Goal: Task Accomplishment & Management: Manage account settings

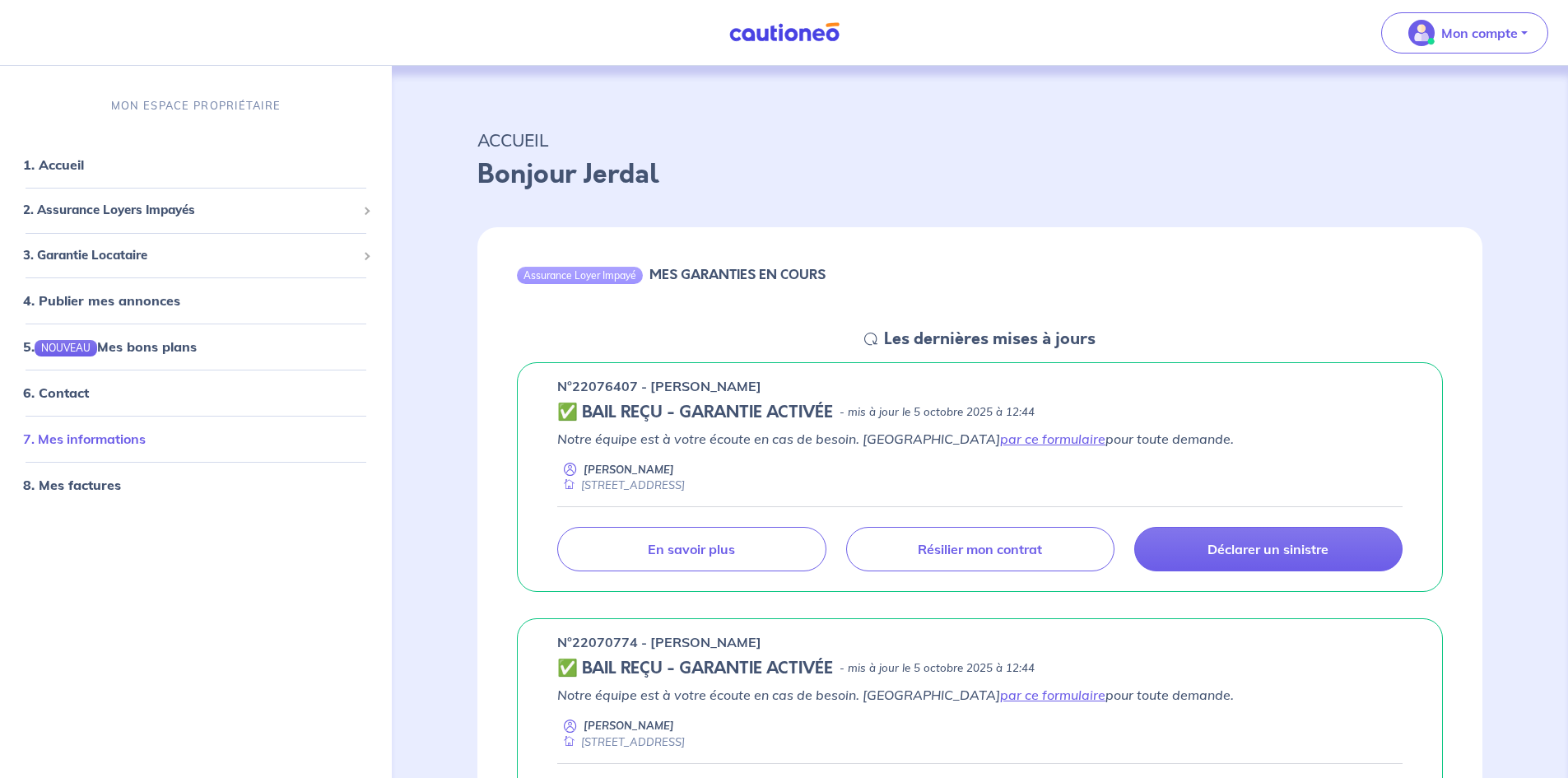
click at [76, 443] on link "7. Mes informations" at bounding box center [84, 439] width 122 height 16
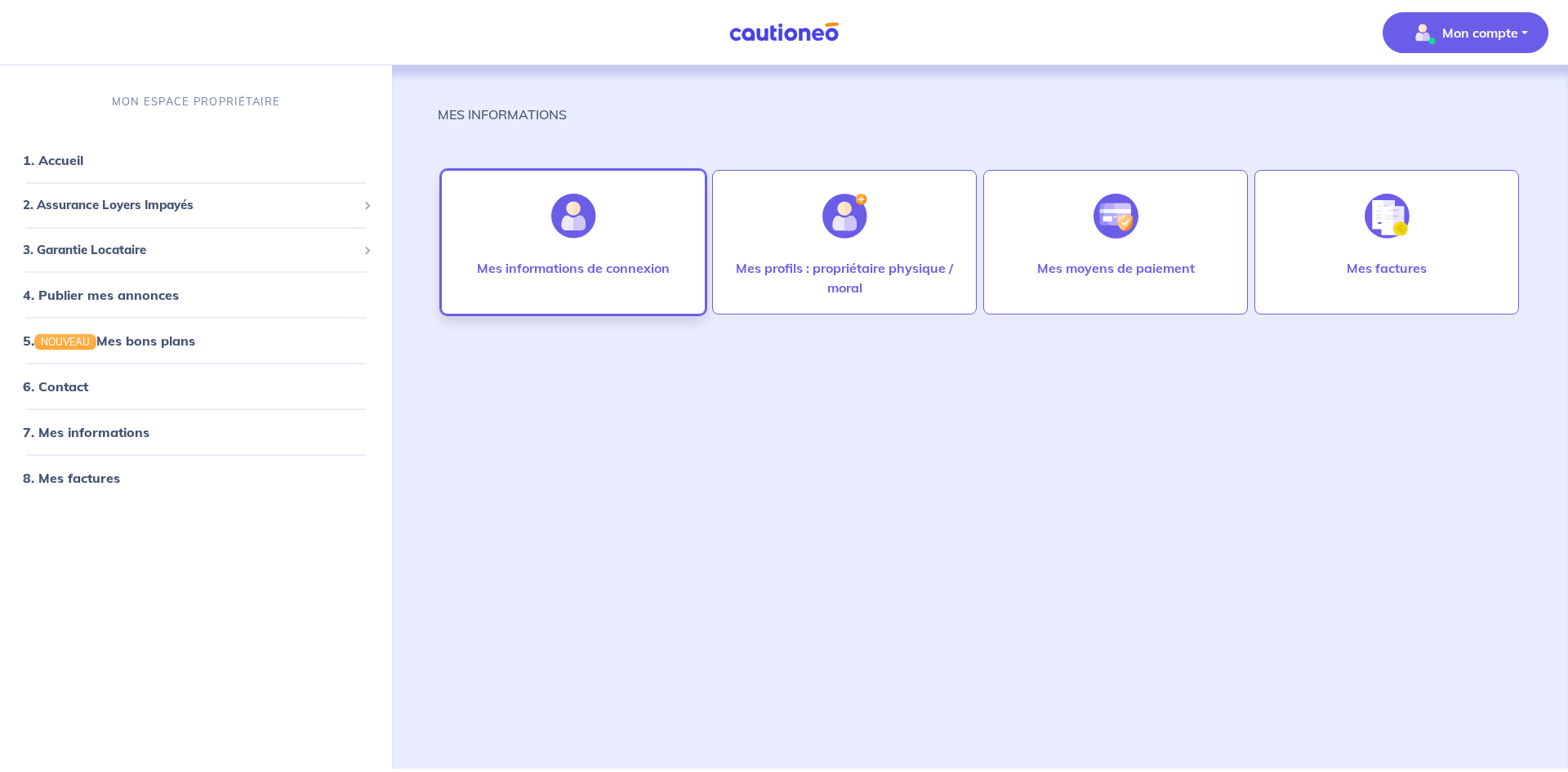
click at [647, 299] on div "Mes informations de connexion" at bounding box center [573, 284] width 219 height 52
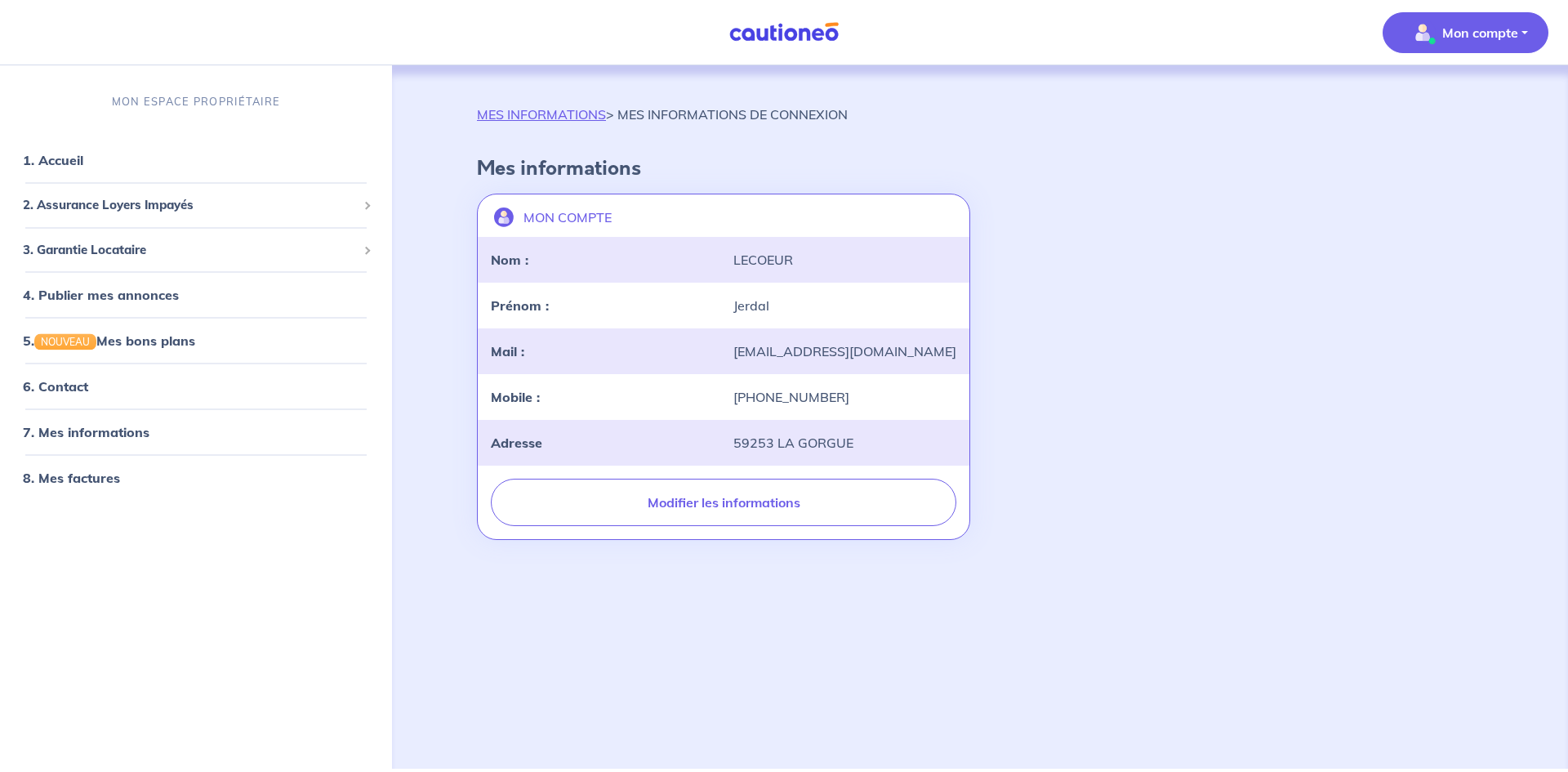
click at [775, 394] on div "[PHONE_NUMBER]" at bounding box center [845, 397] width 243 height 20
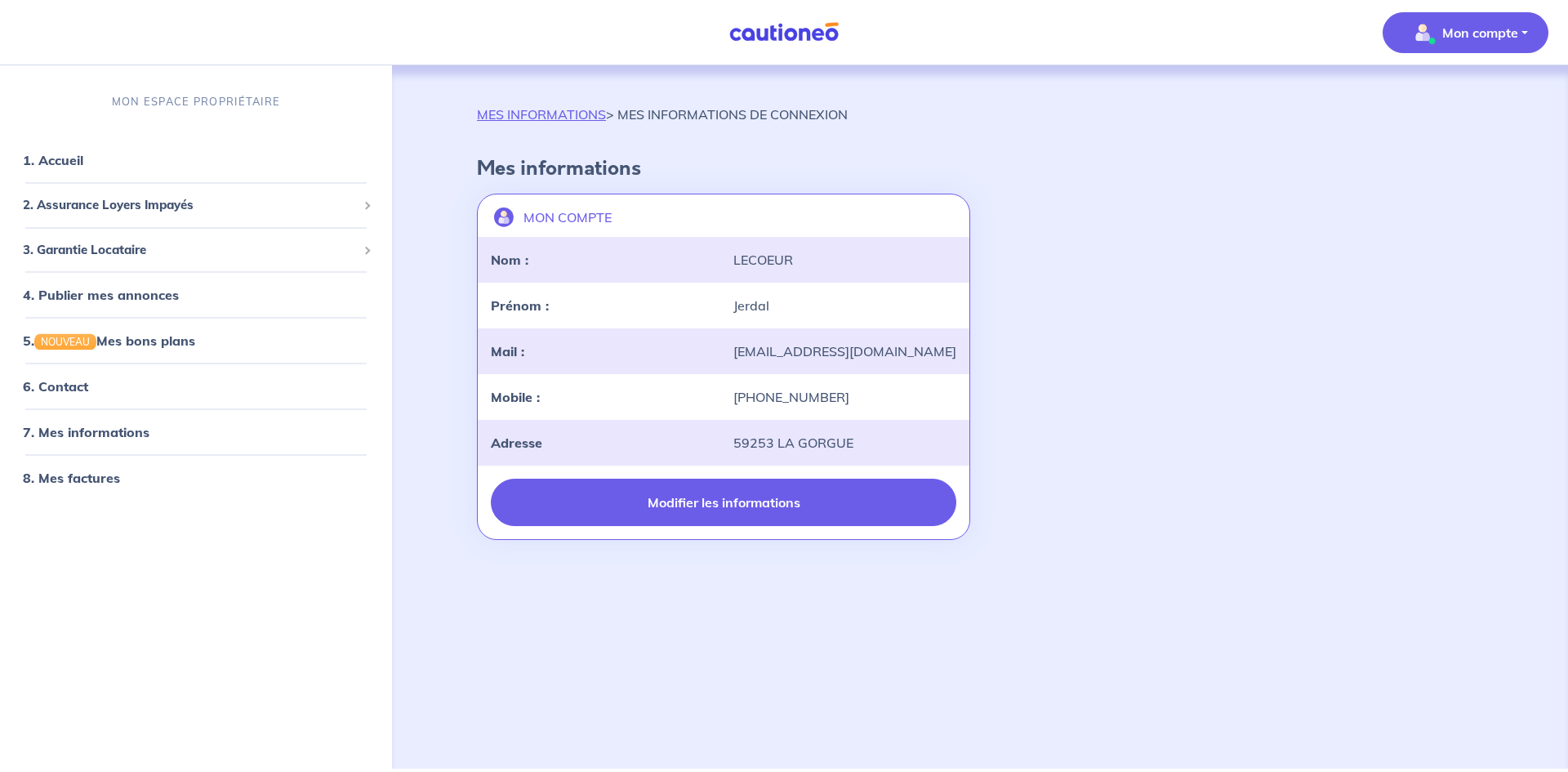
click at [722, 503] on button "Modifier les informations" at bounding box center [723, 502] width 466 height 47
select select "FR"
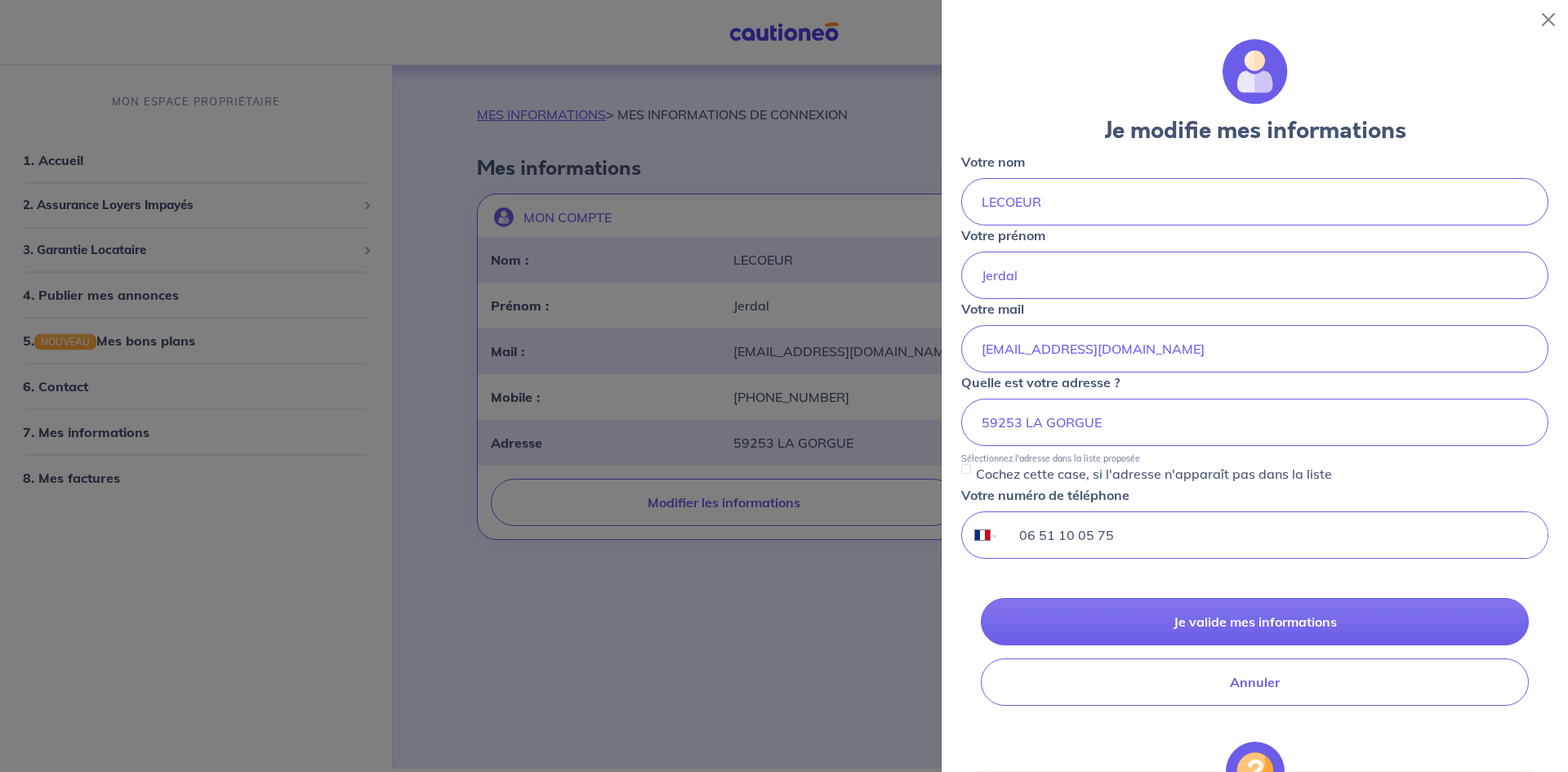
click at [1136, 527] on input "06 51 10 05 75" at bounding box center [1273, 535] width 548 height 46
type input "0"
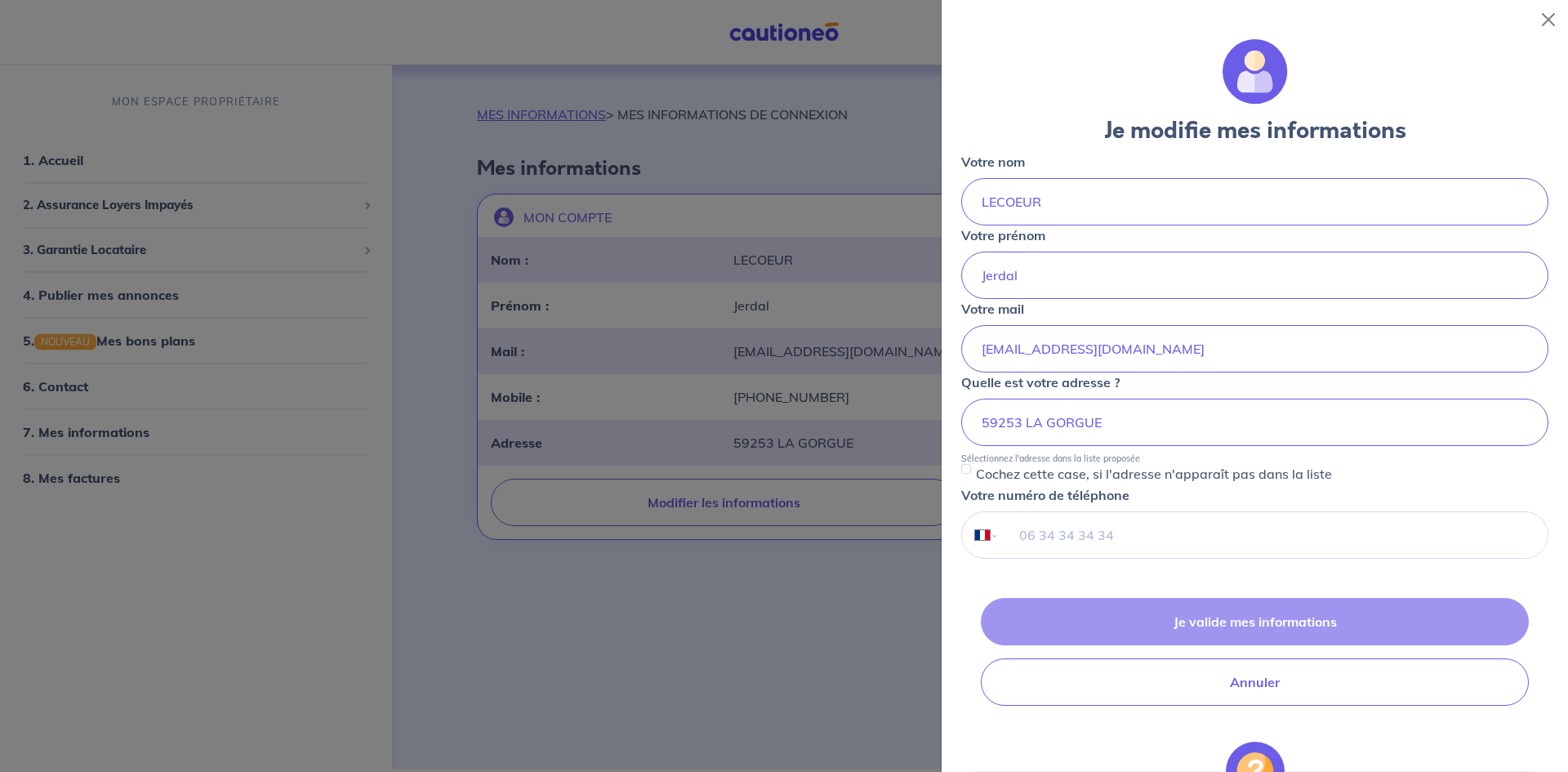
click at [1212, 624] on div "Je valide mes informations Annuler" at bounding box center [1254, 652] width 587 height 108
click at [1097, 533] on input "tel" at bounding box center [1273, 535] width 548 height 46
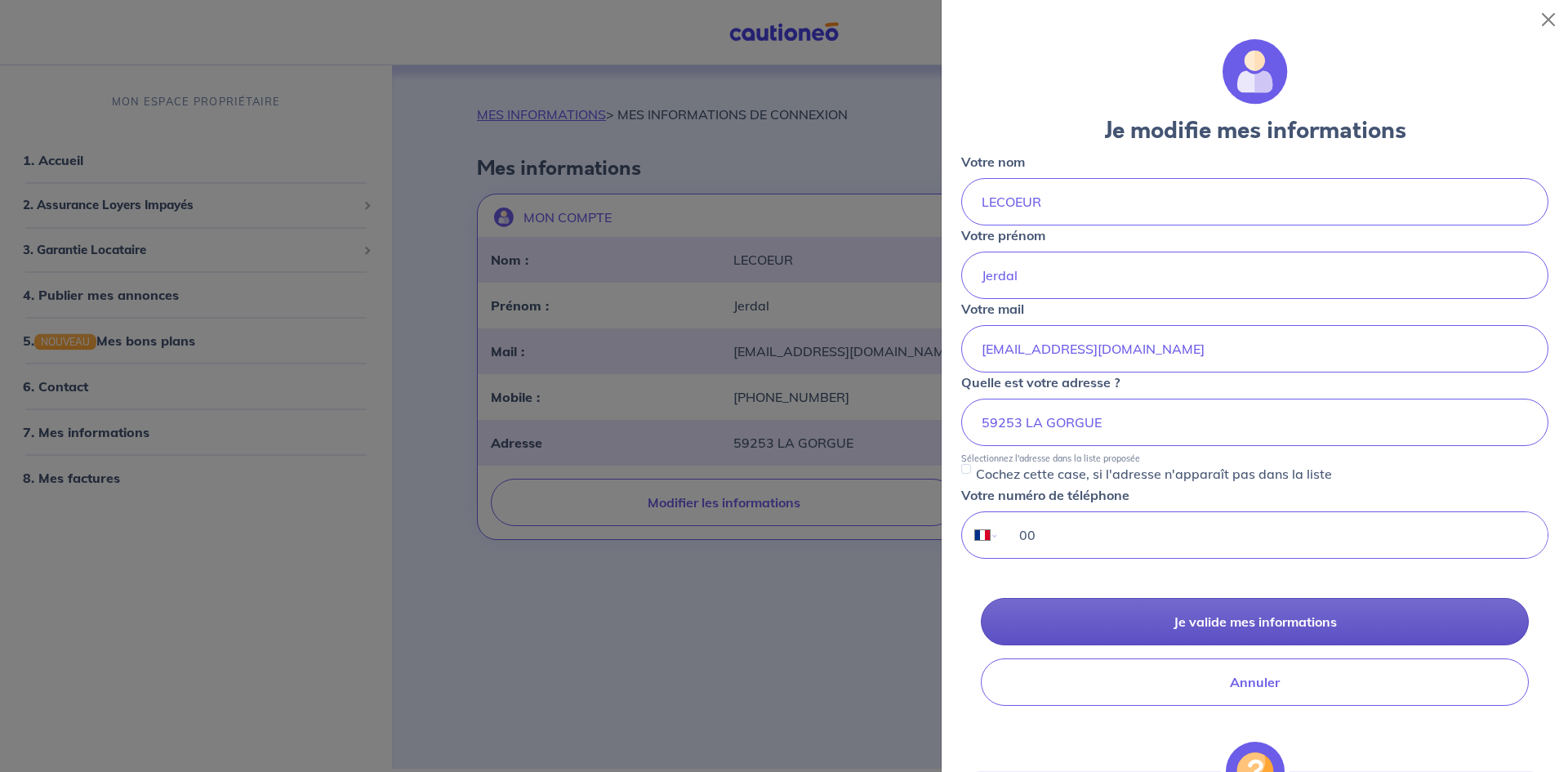
type input "00"
click at [1117, 617] on button "Je valide mes informations" at bounding box center [1254, 622] width 548 height 47
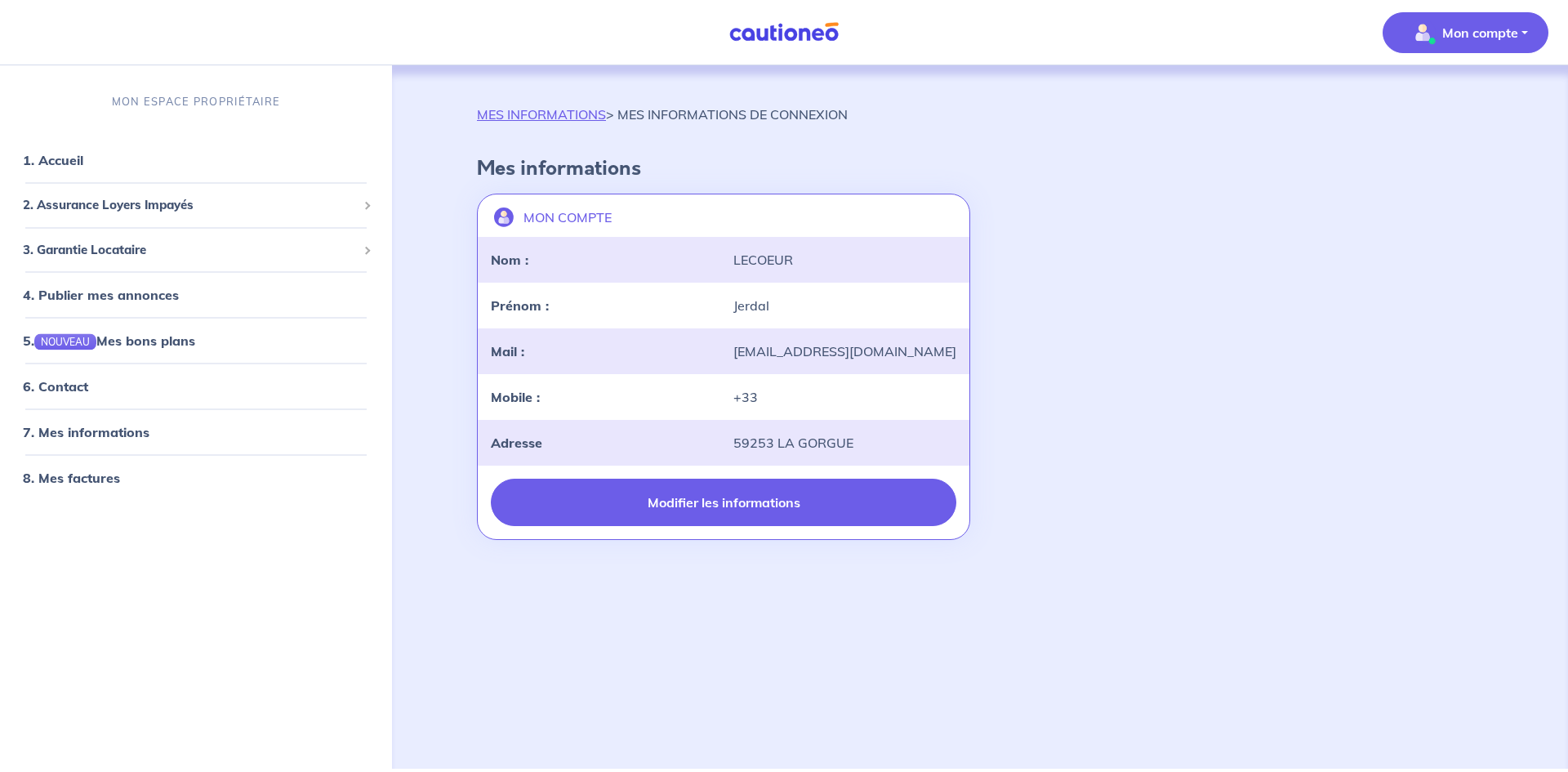
click at [775, 508] on button "Modifier les informations" at bounding box center [723, 502] width 466 height 47
select select "FR"
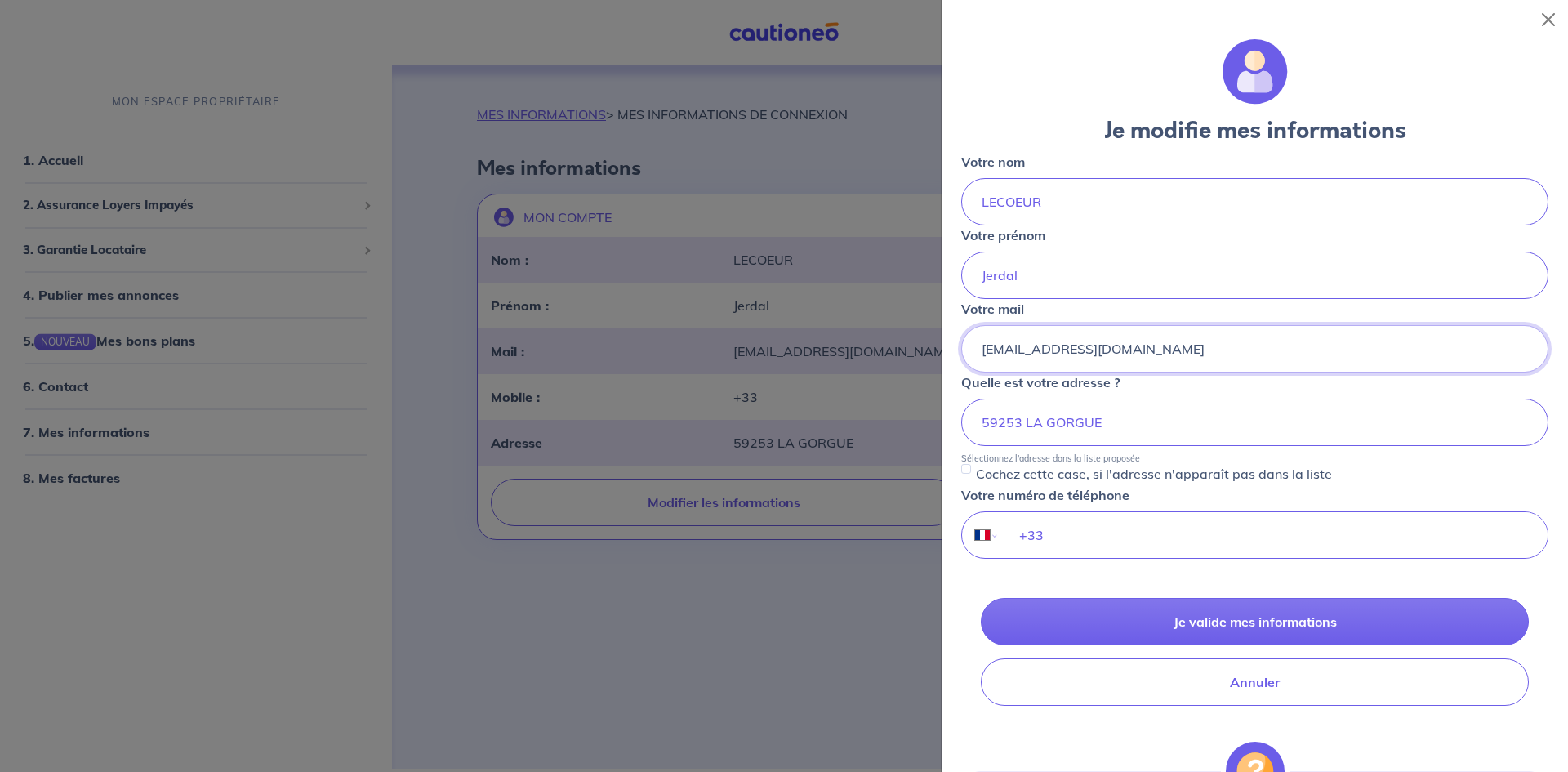
drag, startPoint x: 1136, startPoint y: 359, endPoint x: 970, endPoint y: 361, distance: 166.0
click at [970, 361] on input "[EMAIL_ADDRESS][DOMAIN_NAME]" at bounding box center [1254, 348] width 587 height 47
paste input "000@gmail.com"
drag, startPoint x: 1013, startPoint y: 351, endPoint x: 944, endPoint y: 348, distance: 69.1
click at [944, 348] on div "Je modifie mes informations Votre nom LECOEUR Votre prénom Jerdal Votre mail an…" at bounding box center [1254, 405] width 626 height 733
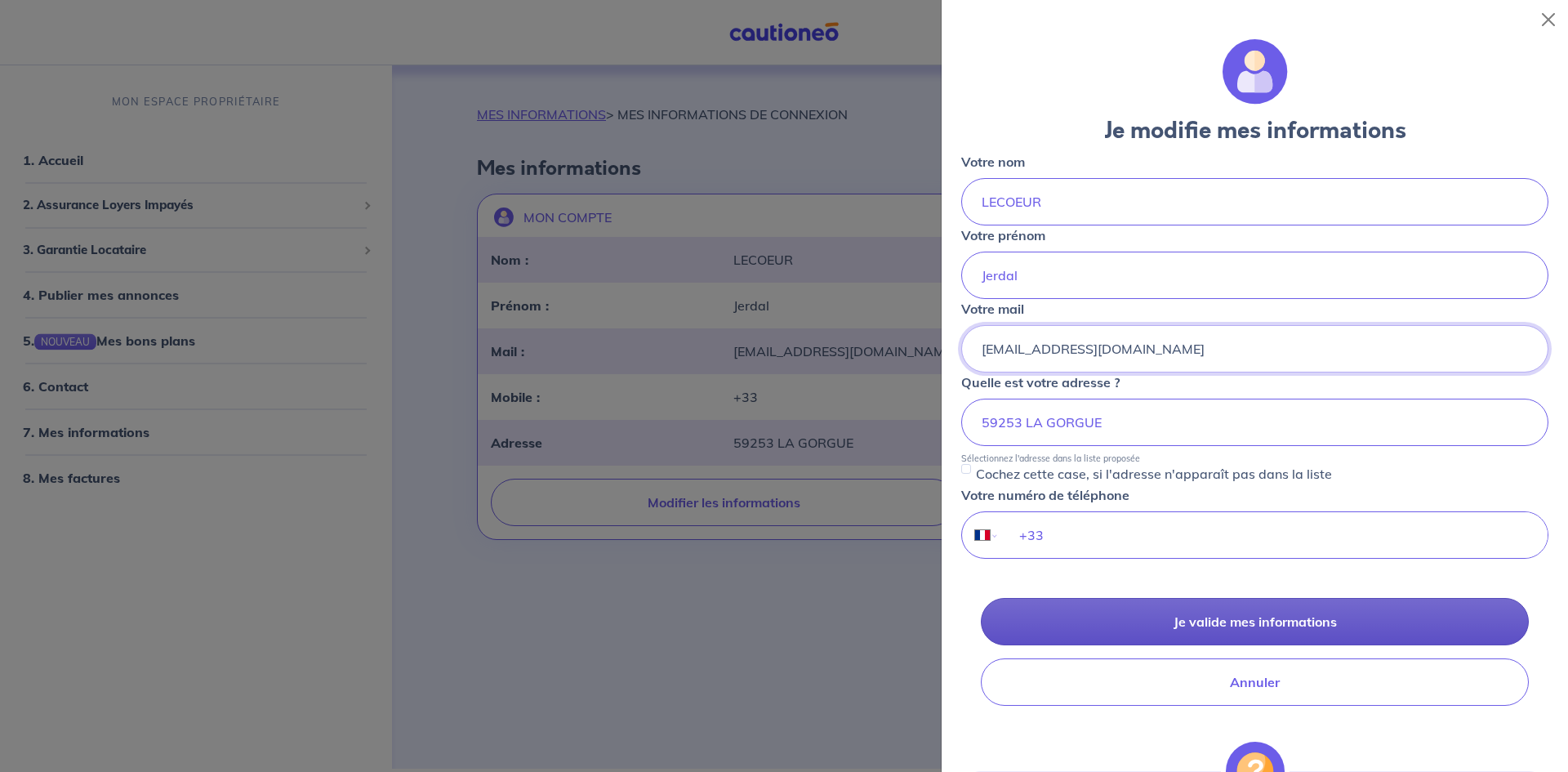
type input "annemarie59000@gmail.com"
click at [1136, 623] on button "Je valide mes informations" at bounding box center [1254, 622] width 548 height 47
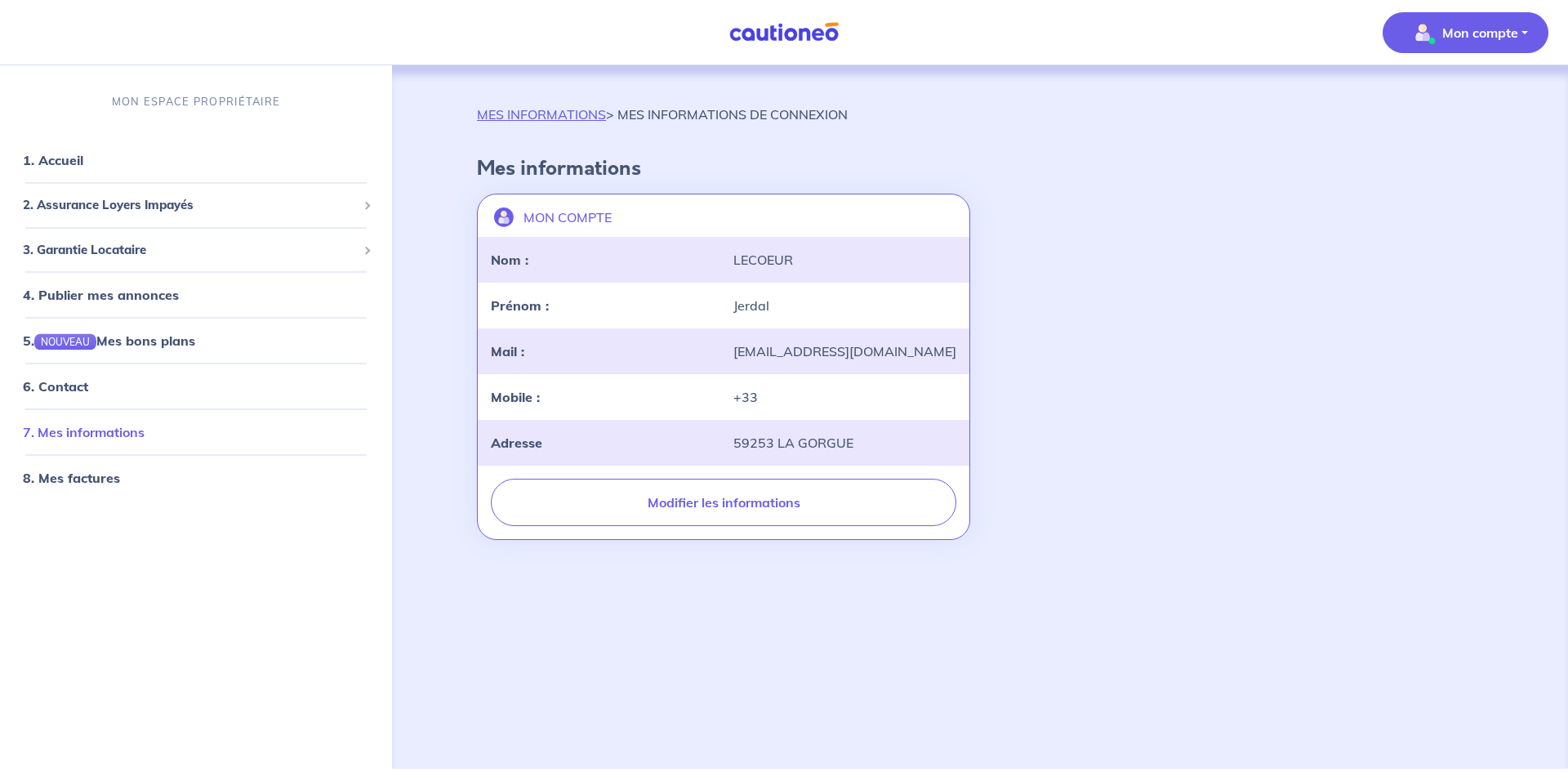
click at [81, 427] on link "7. Mes informations" at bounding box center [84, 432] width 121 height 16
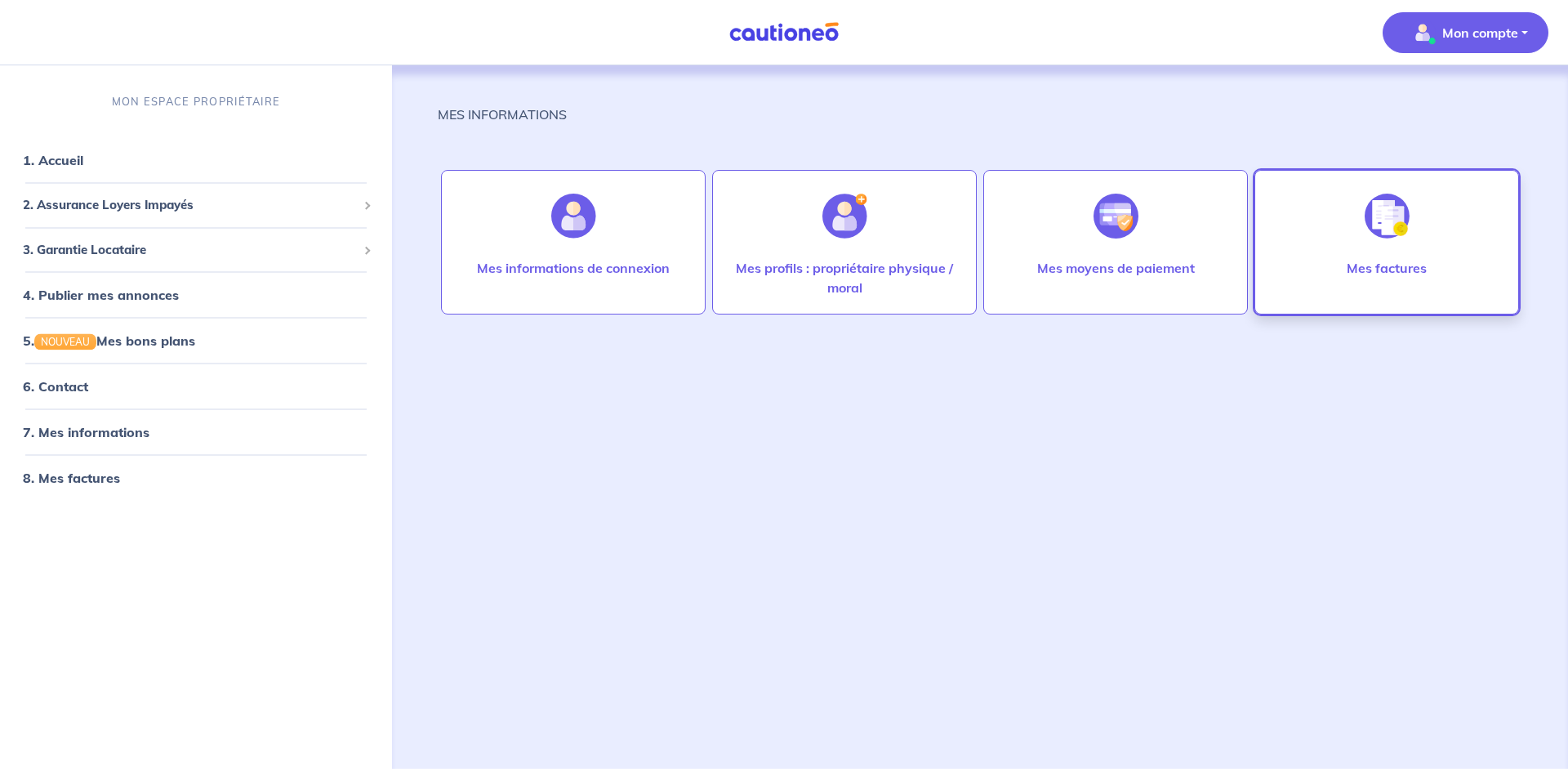
click at [1352, 196] on div at bounding box center [1387, 216] width 71 height 84
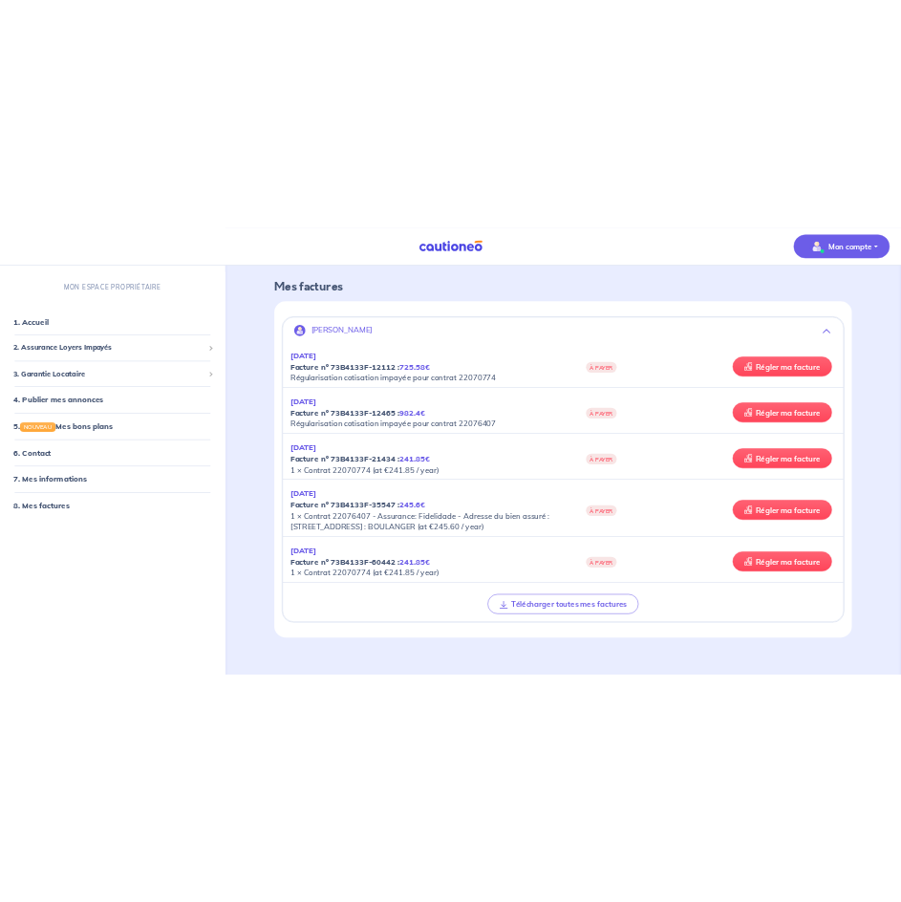
scroll to position [79, 0]
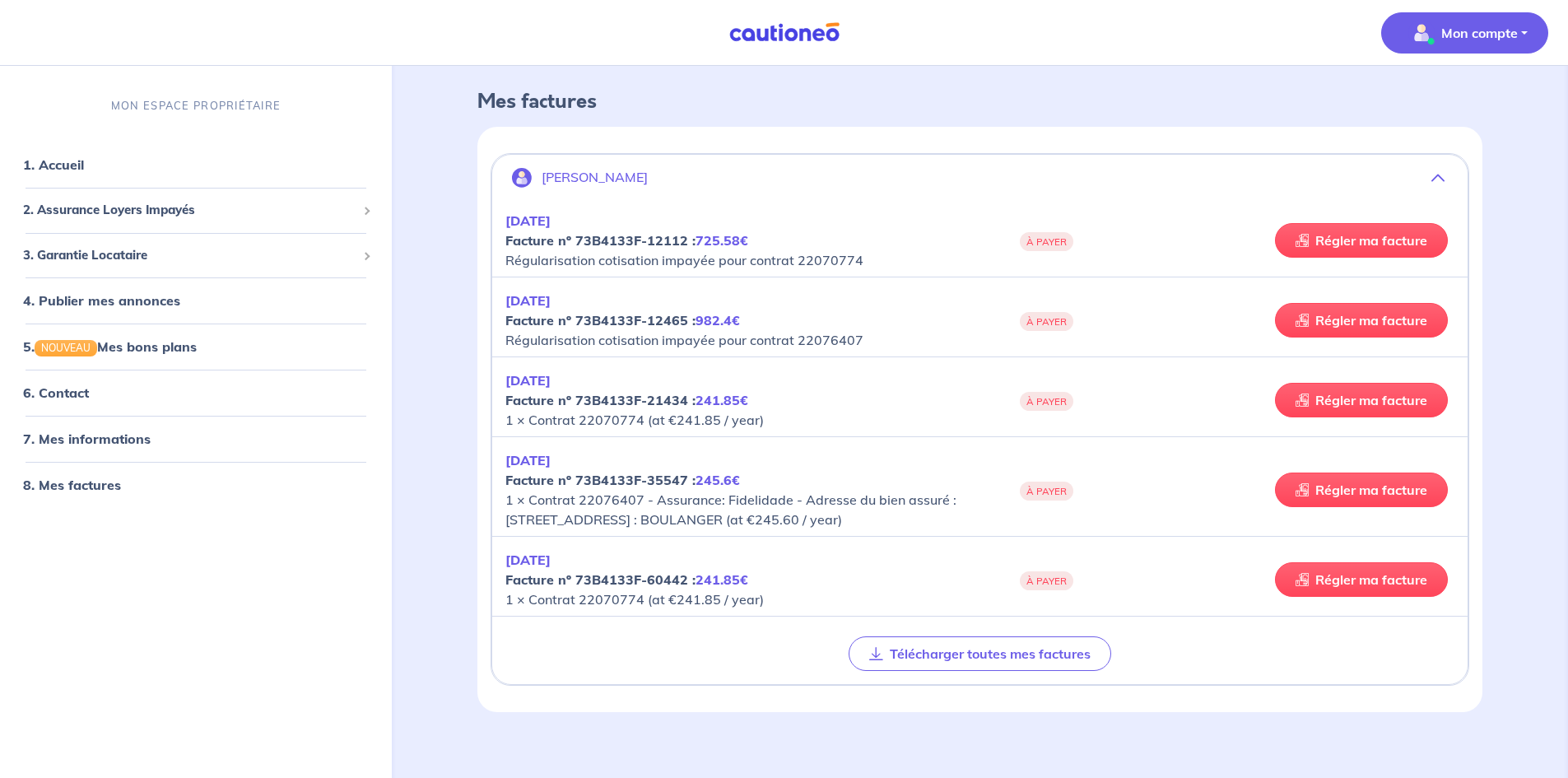
click at [913, 302] on p "AVR 2024 Facture nº 73B4133F-12465 : 982.4€ Régularisation cotisation impayée p…" at bounding box center [742, 320] width 474 height 59
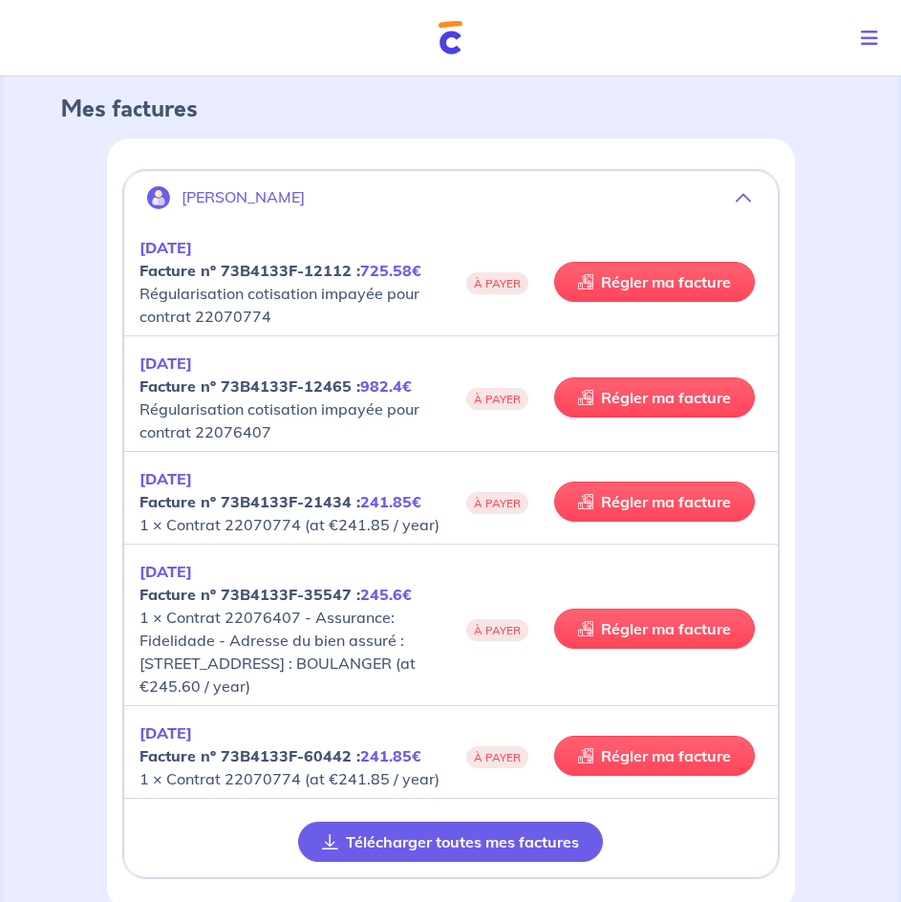
click at [455, 860] on button "Télécharger toutes mes factures" at bounding box center [450, 842] width 305 height 40
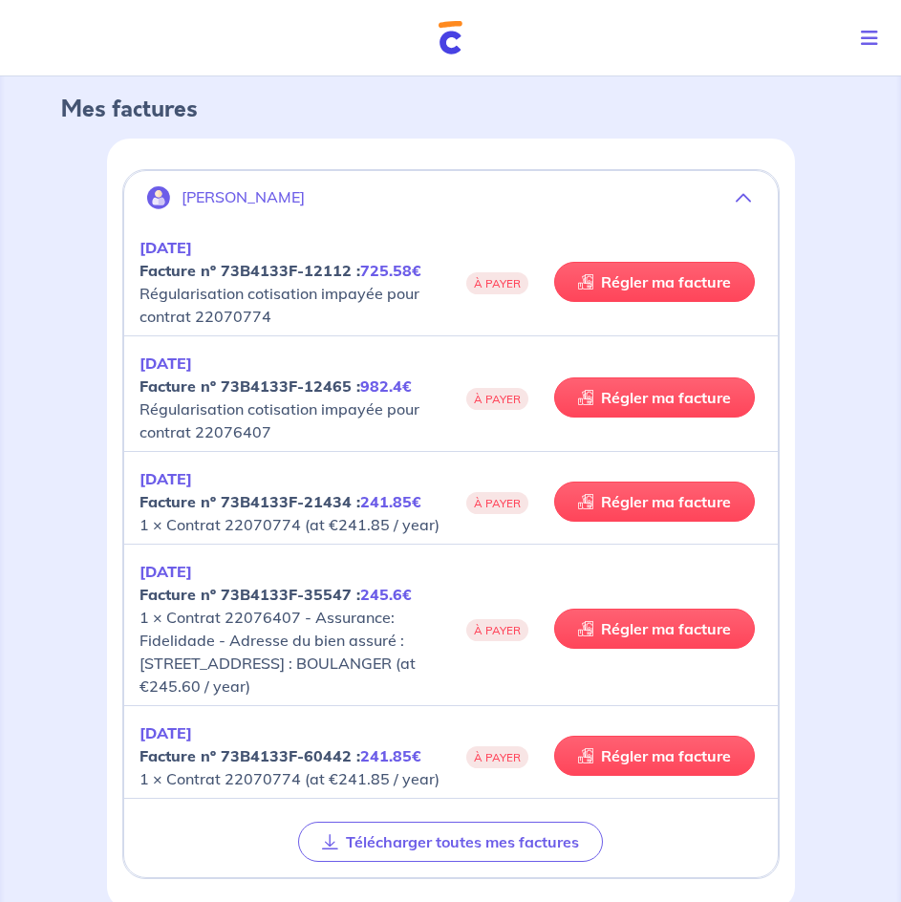
click at [217, 269] on strong "Facture nº 73B4133F-12112 : 725.58€" at bounding box center [281, 270] width 282 height 19
click at [184, 245] on em "AVR 2024" at bounding box center [166, 247] width 53 height 19
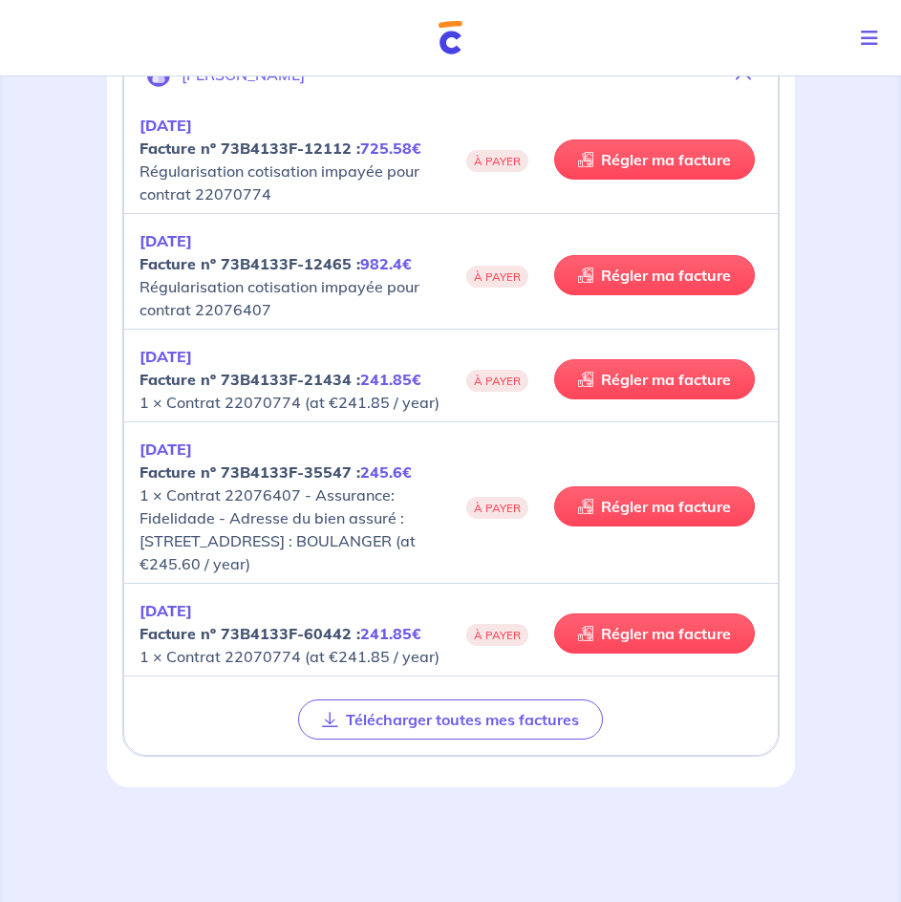
scroll to position [0, 0]
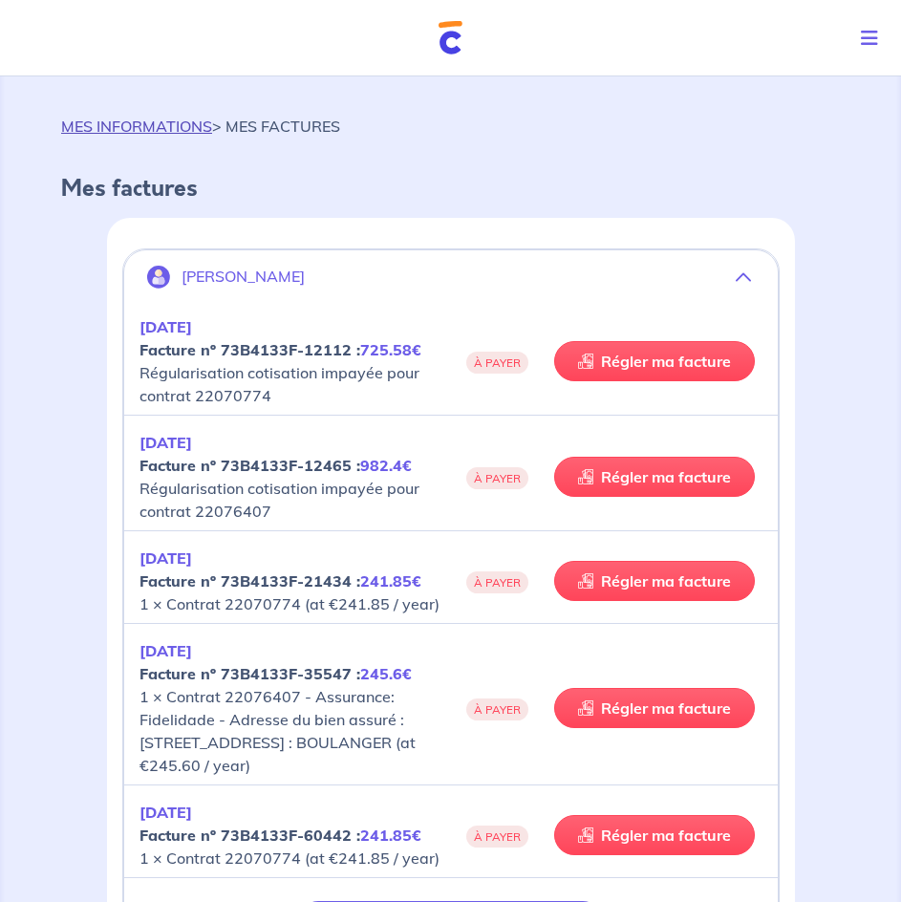
click at [181, 125] on link "MES INFORMATIONS" at bounding box center [136, 126] width 151 height 19
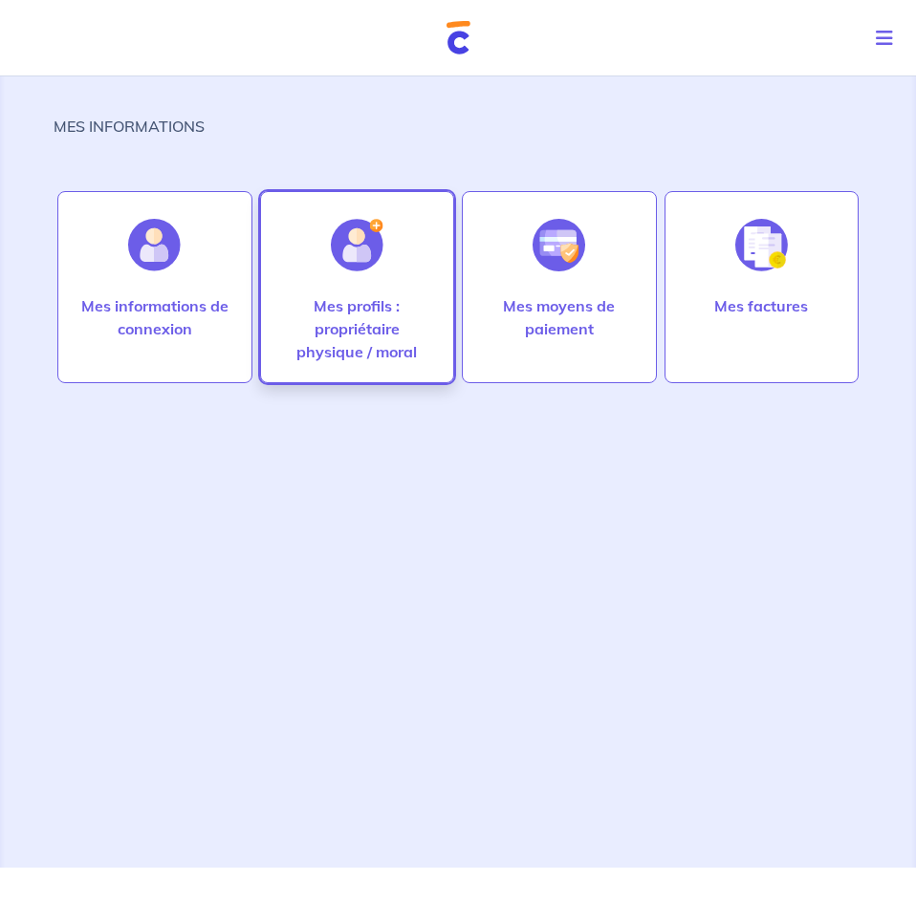
click at [362, 339] on p "Mes profils : propriétaire physique / moral" at bounding box center [357, 328] width 155 height 69
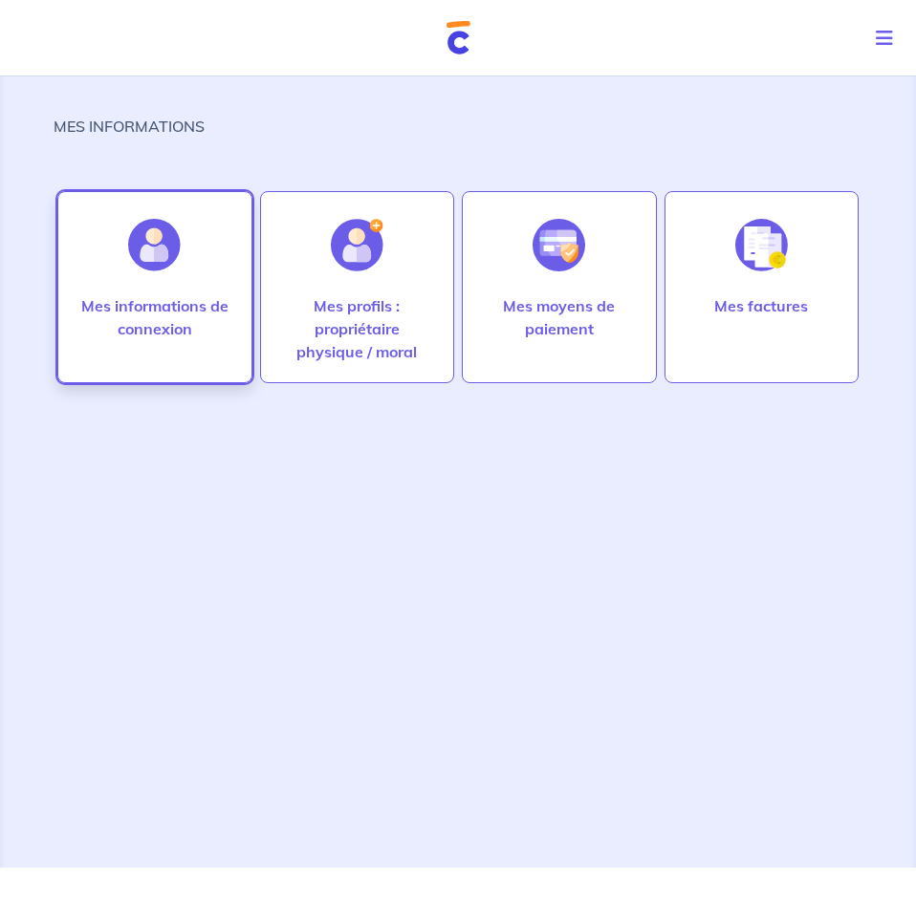
click at [131, 262] on img at bounding box center [154, 245] width 53 height 53
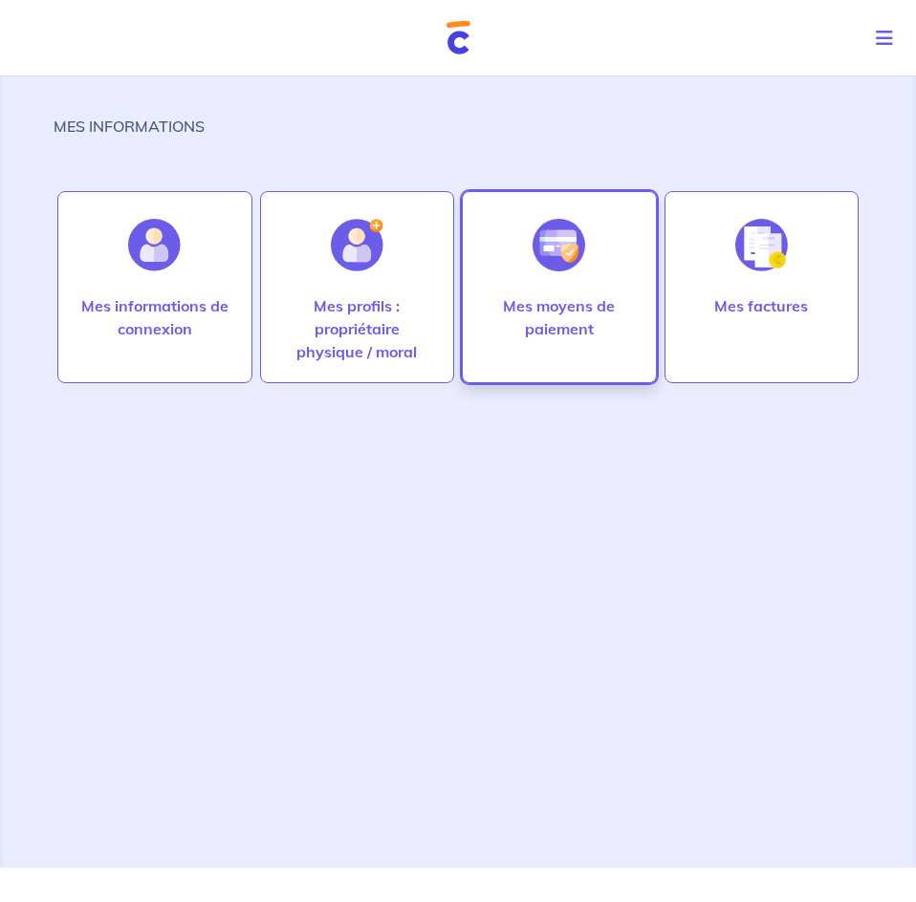
click at [562, 286] on div at bounding box center [558, 245] width 83 height 98
